Goal: Transaction & Acquisition: Purchase product/service

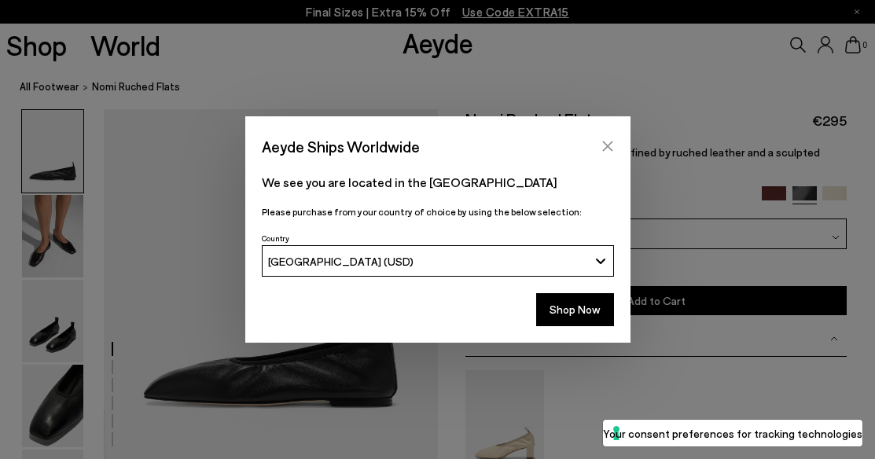
click at [612, 137] on button "Close" at bounding box center [608, 146] width 24 height 24
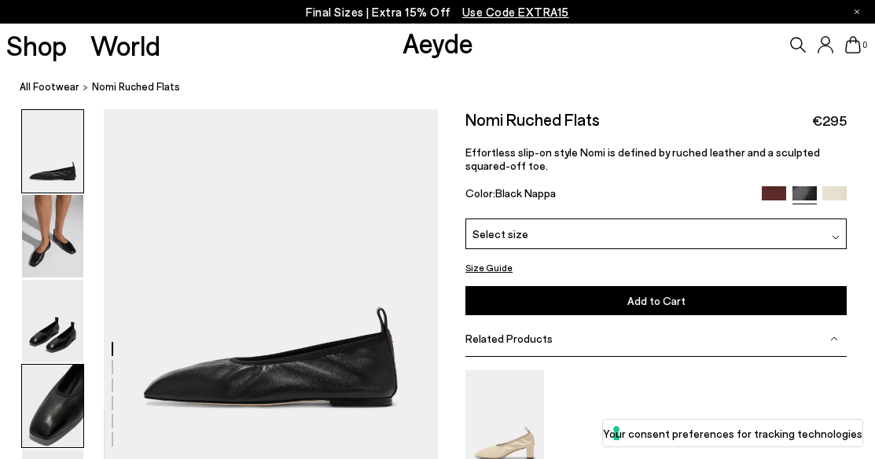
click at [68, 402] on img at bounding box center [52, 406] width 61 height 83
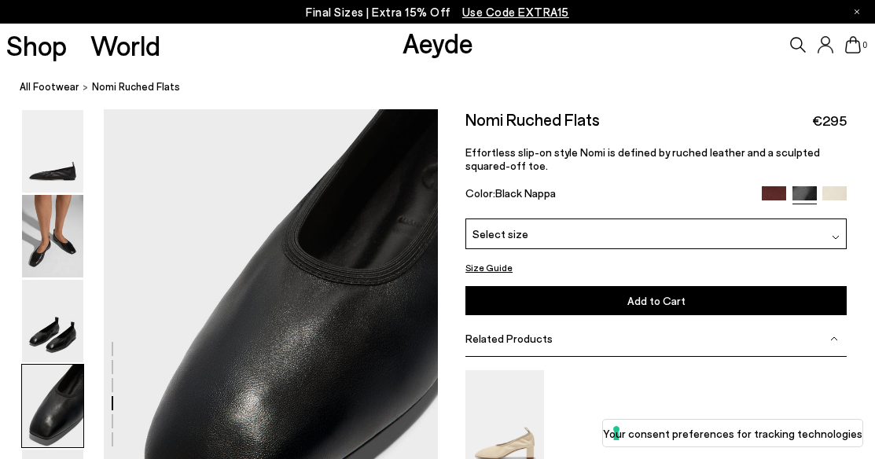
scroll to position [1248, 0]
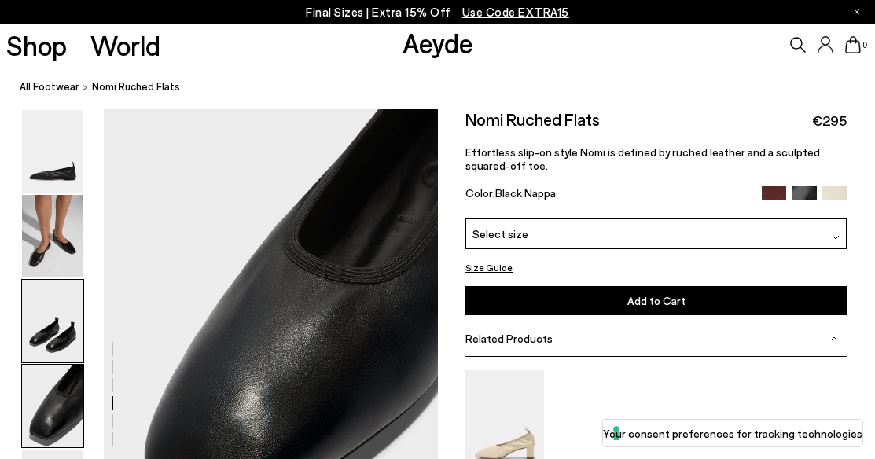
click at [55, 327] on img at bounding box center [52, 321] width 61 height 83
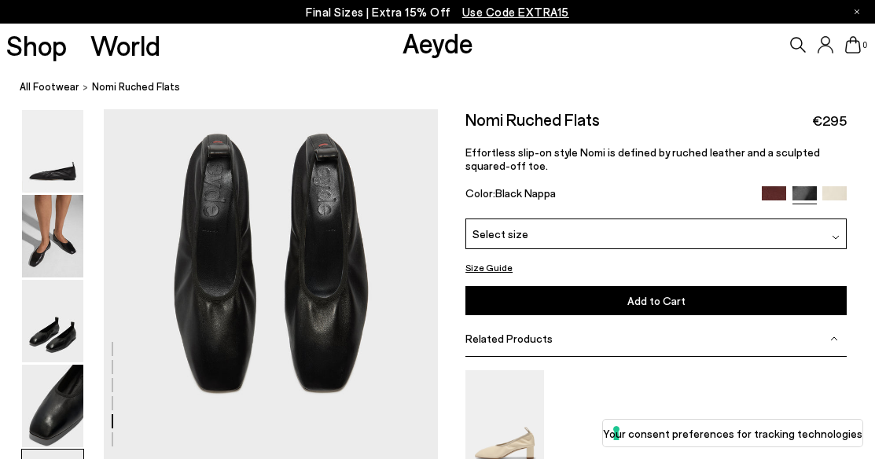
scroll to position [1763, 0]
click at [838, 230] on div at bounding box center [835, 234] width 8 height 17
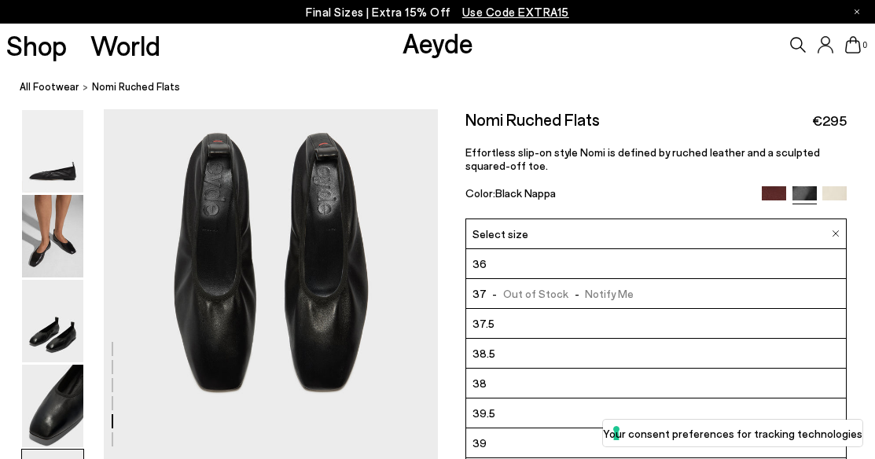
click at [655, 322] on li "37.5" at bounding box center [656, 324] width 380 height 30
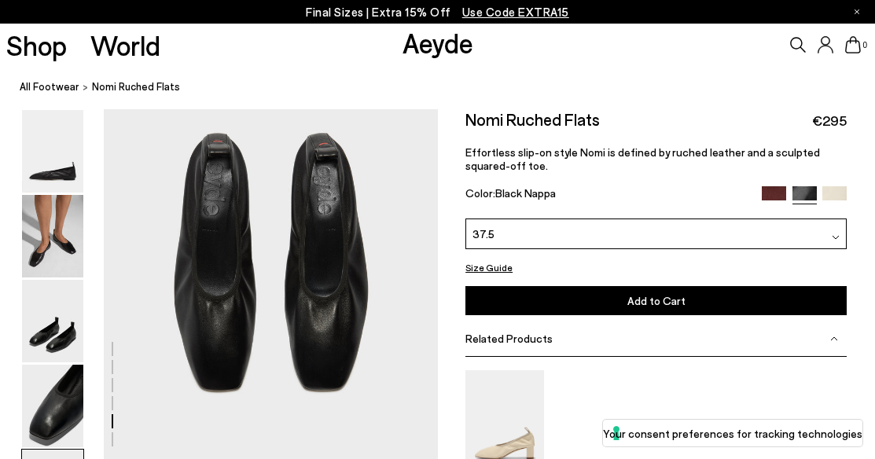
click at [648, 302] on span "Add to Cart" at bounding box center [656, 300] width 58 height 13
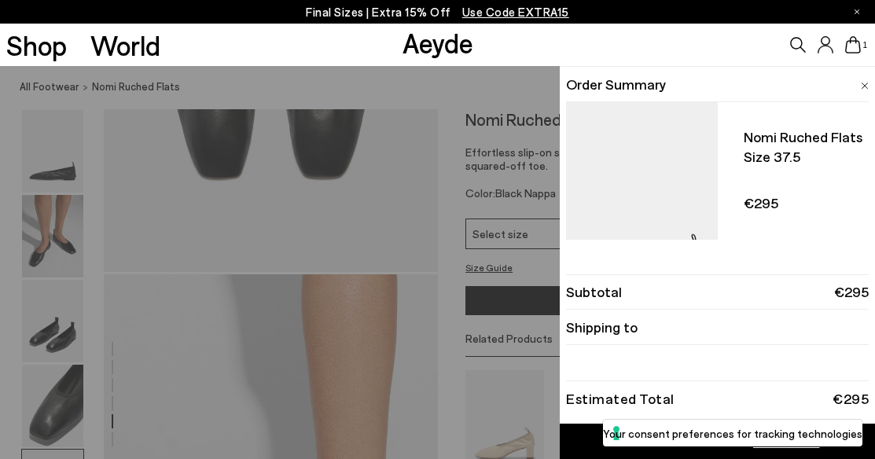
scroll to position [1998, 0]
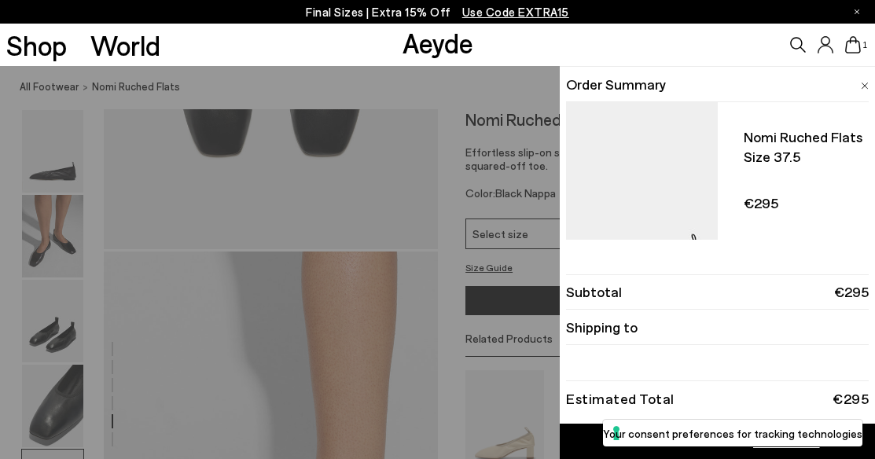
click at [862, 42] on span "1" at bounding box center [864, 45] width 8 height 9
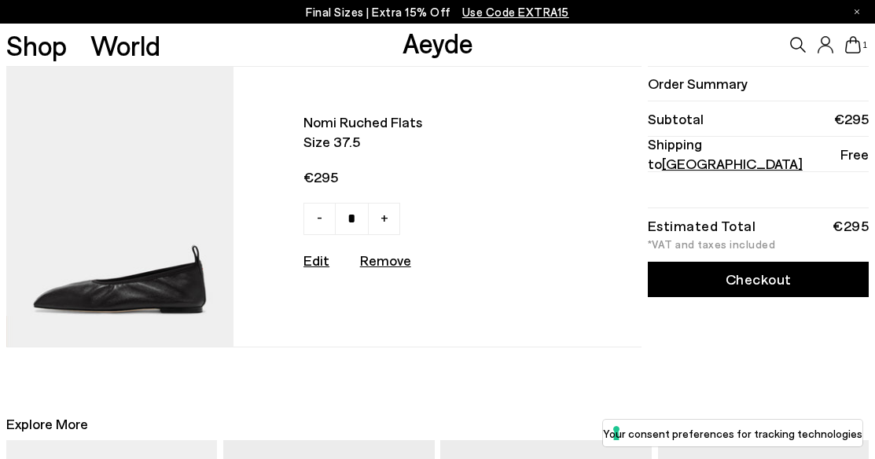
click at [743, 269] on link "Checkout" at bounding box center [759, 279] width 222 height 35
